Goal: Information Seeking & Learning: Learn about a topic

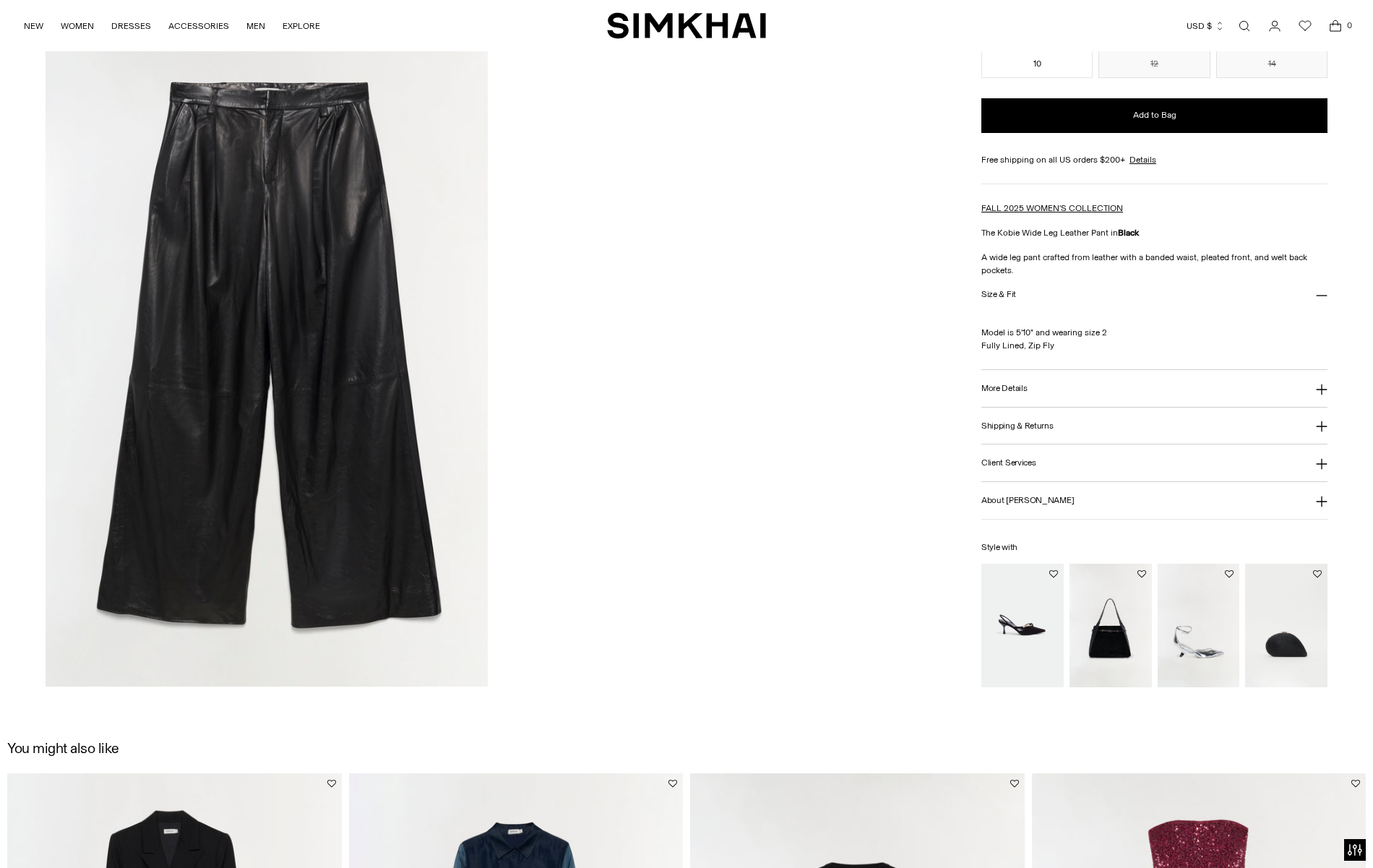
scroll to position [2092, 0]
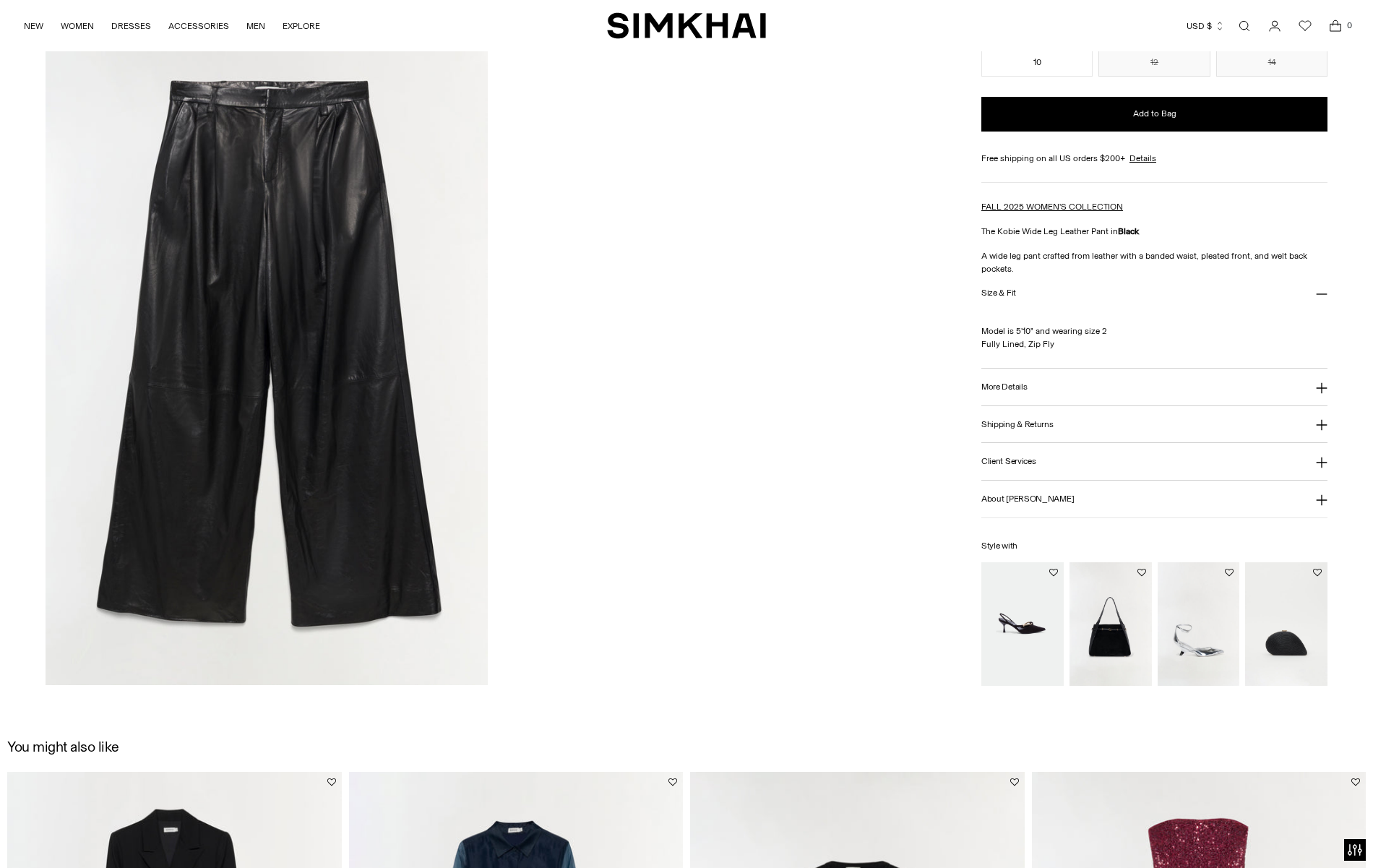
click at [413, 356] on img at bounding box center [266, 353] width 442 height 664
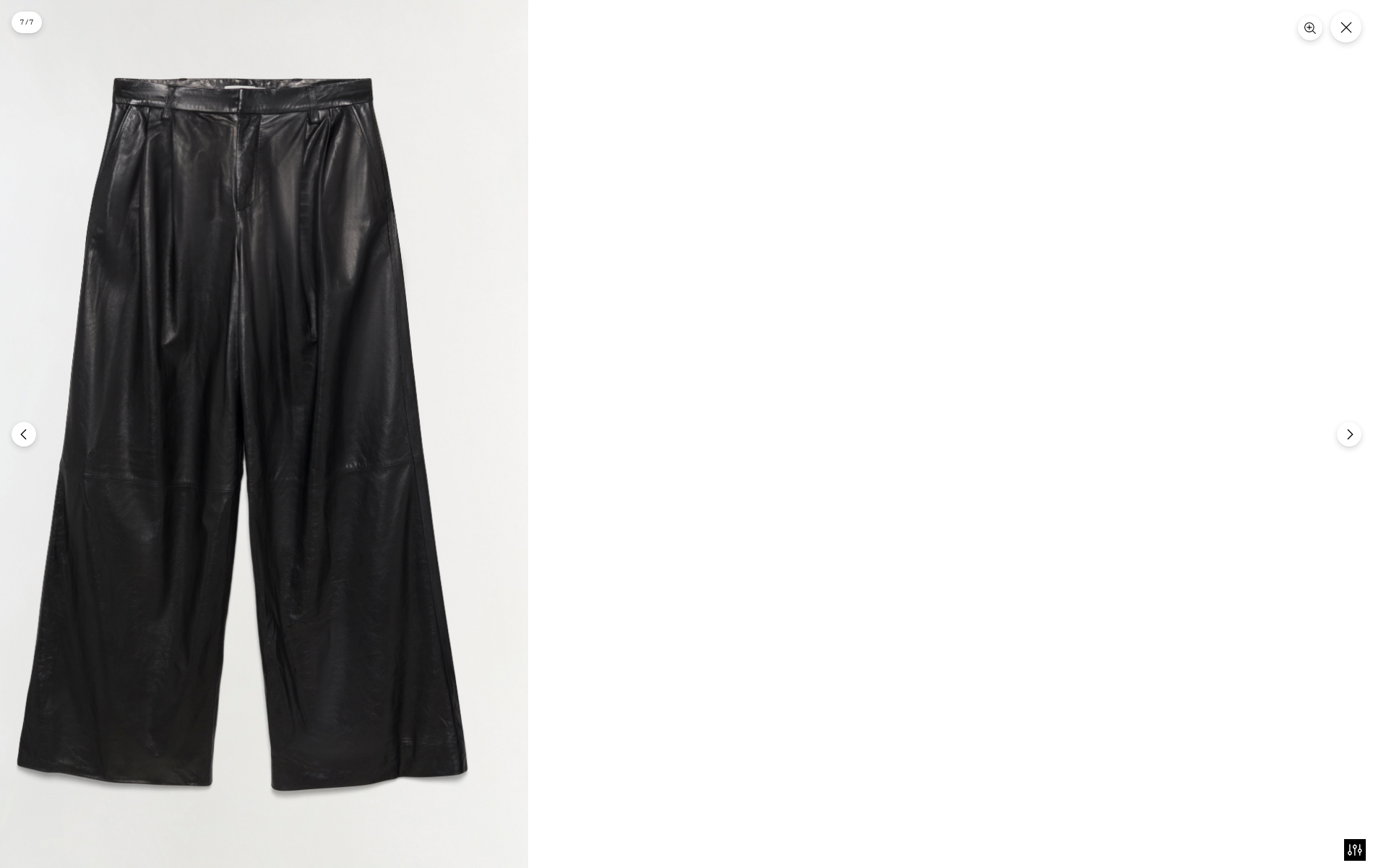
click at [27, 435] on icon "Previous" at bounding box center [24, 434] width 12 height 12
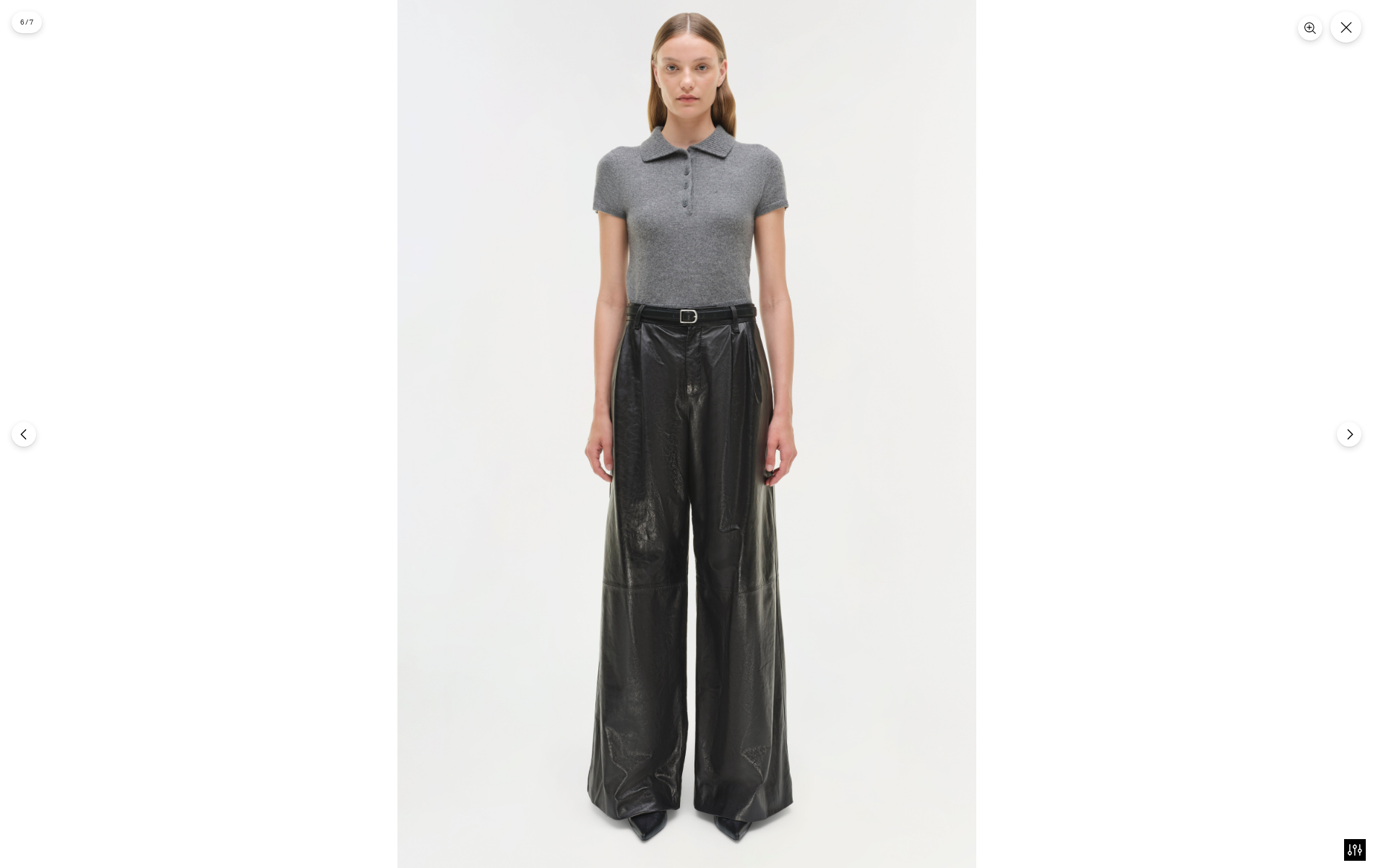
click at [27, 435] on icon "Previous" at bounding box center [24, 434] width 12 height 12
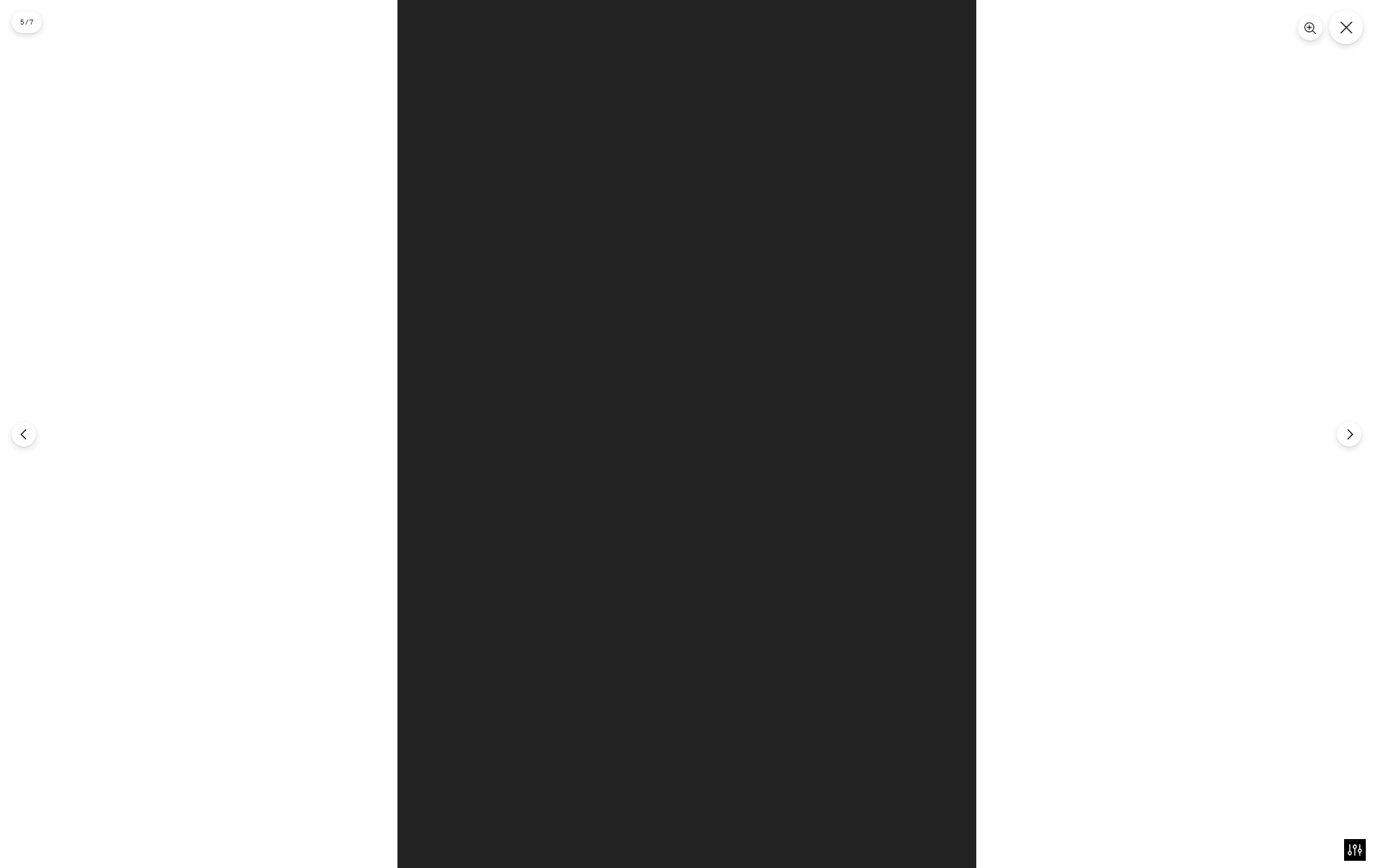
click at [1349, 20] on button "Close" at bounding box center [1345, 26] width 34 height 34
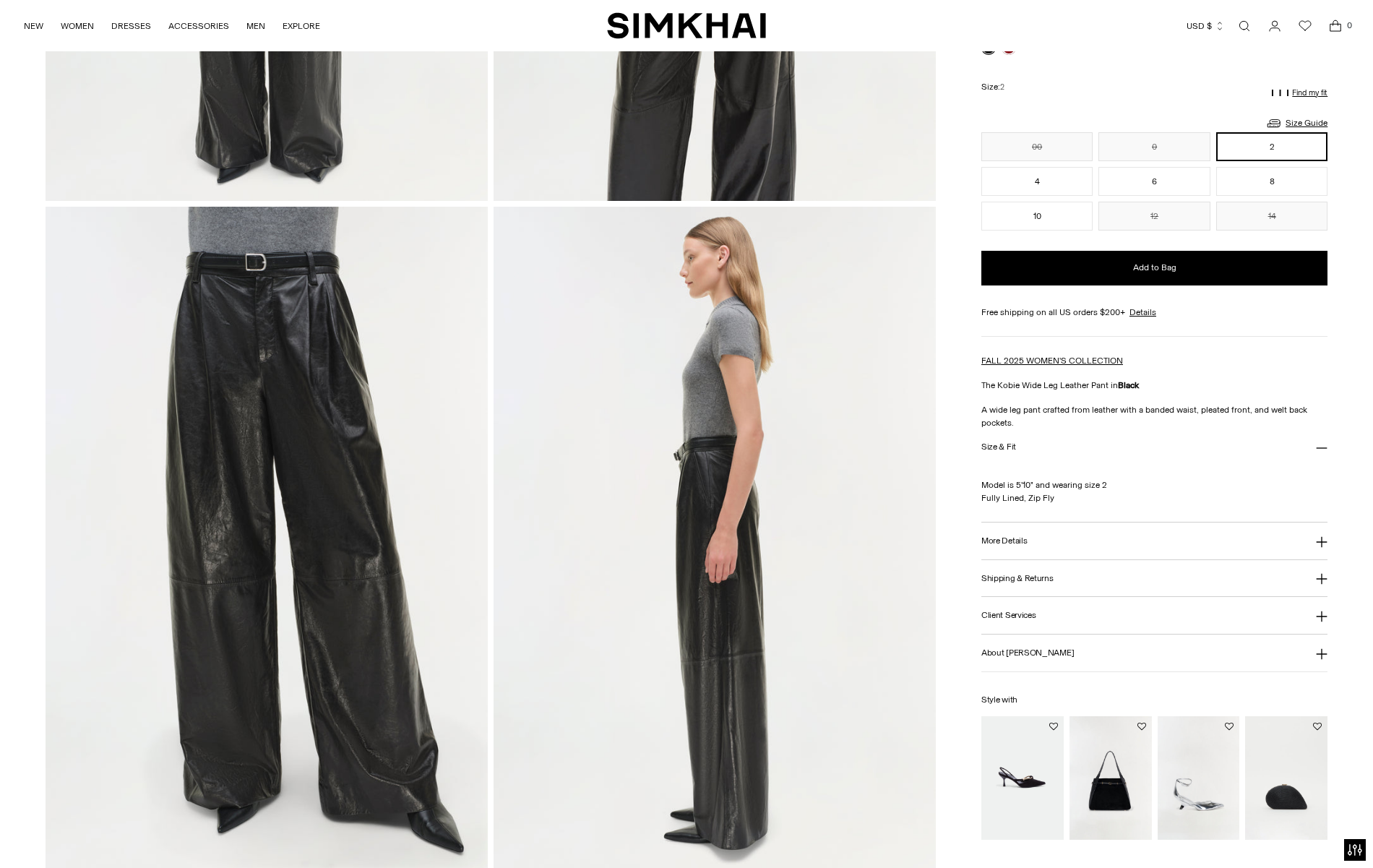
scroll to position [569, 0]
click at [292, 448] on img at bounding box center [266, 538] width 442 height 664
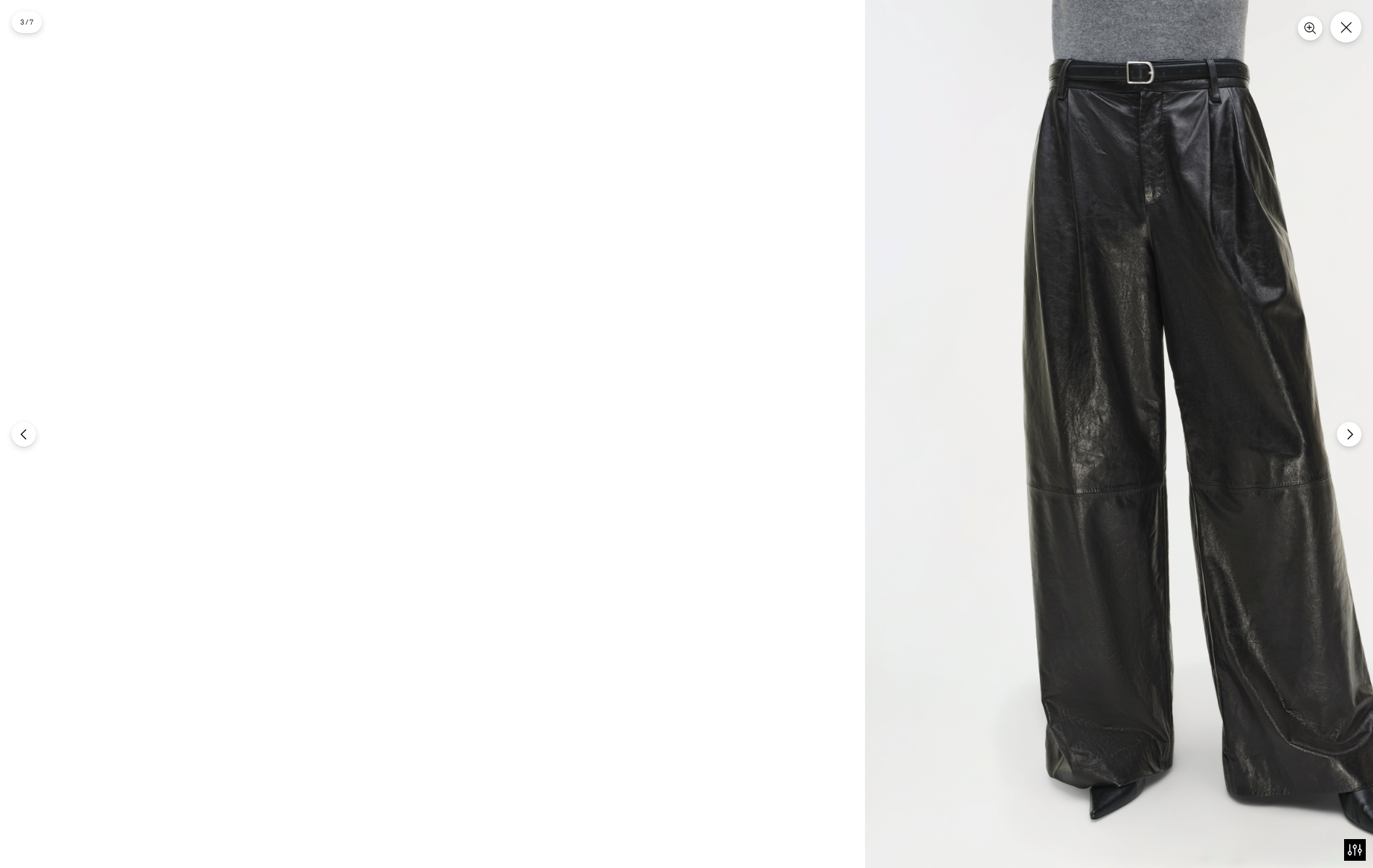
click at [1343, 29] on icon "Close" at bounding box center [1346, 27] width 12 height 12
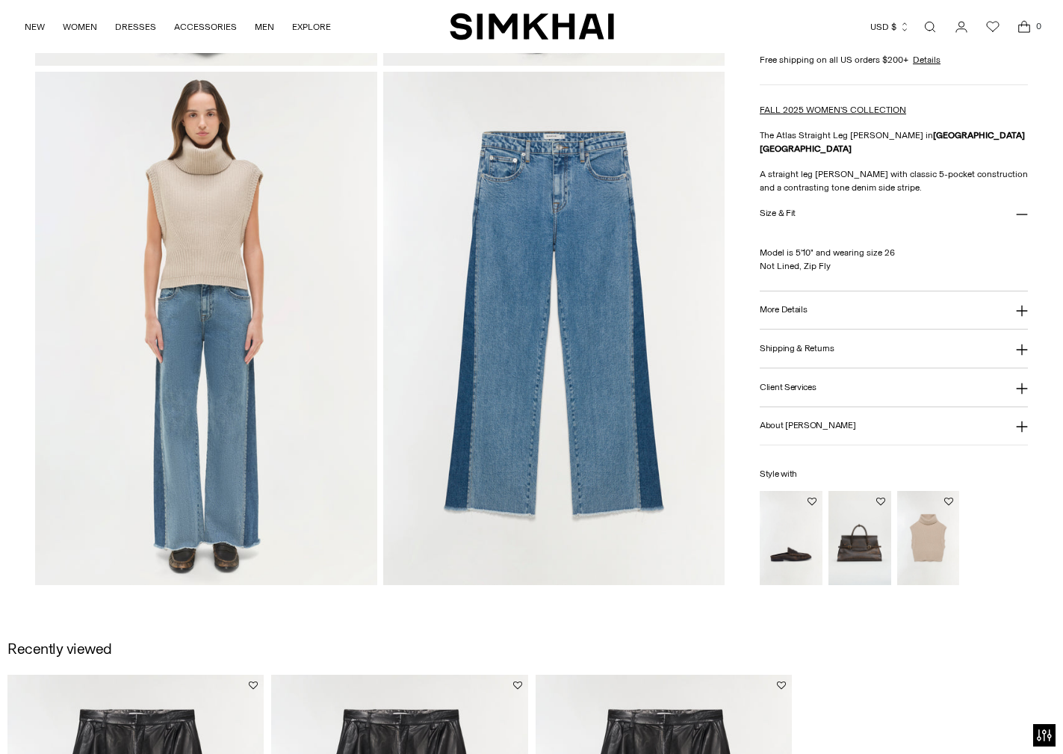
scroll to position [1075, 0]
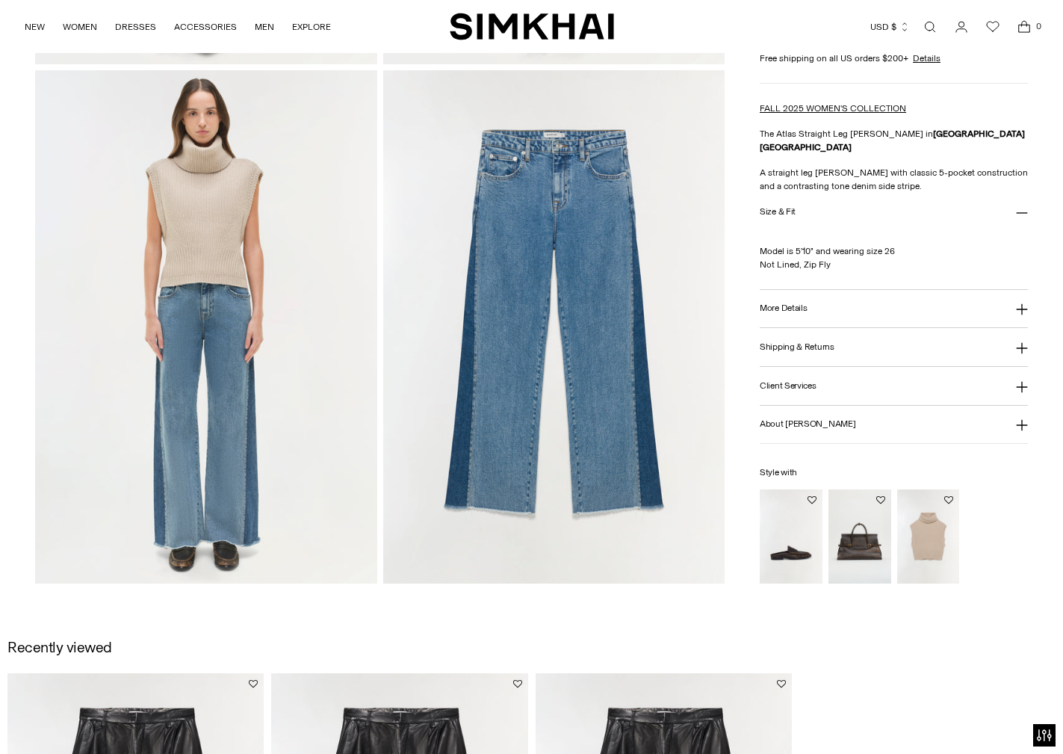
click at [428, 406] on img at bounding box center [554, 326] width 342 height 512
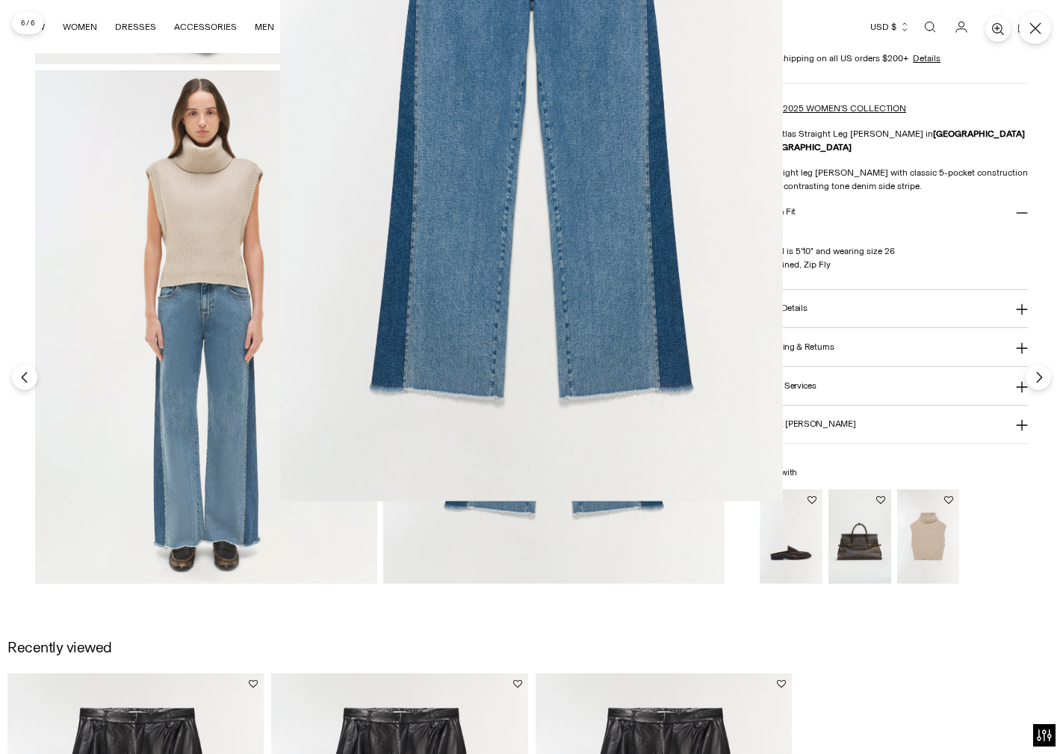
click at [428, 31] on icon "Close" at bounding box center [1035, 28] width 12 height 12
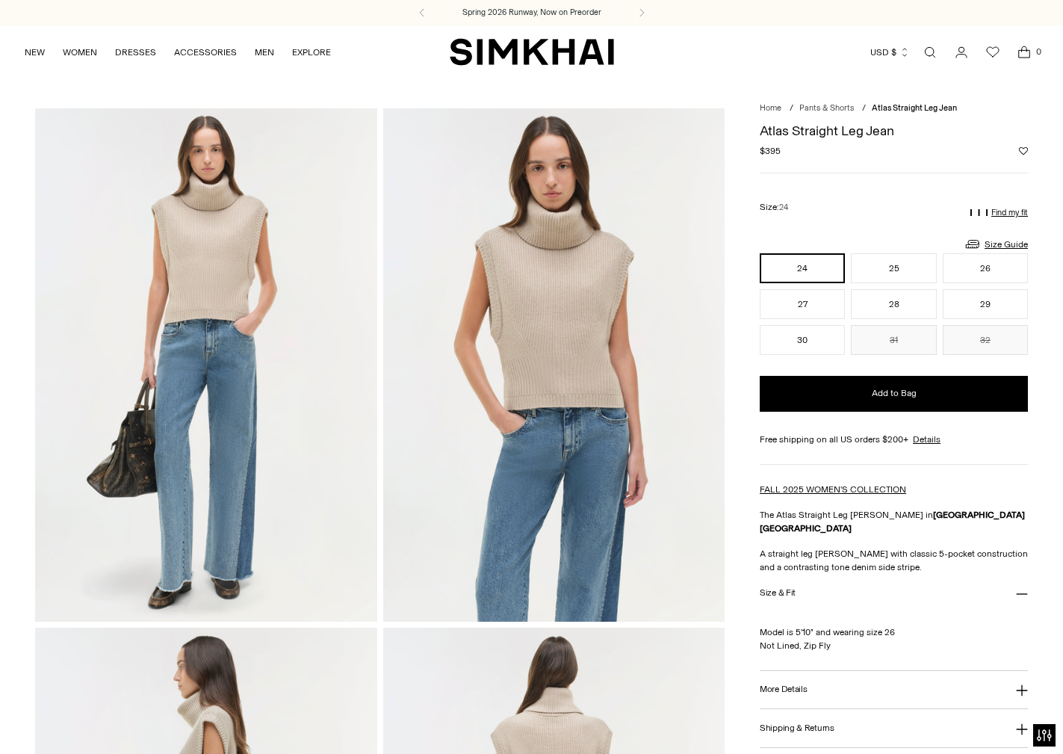
scroll to position [0, 0]
